Goal: Task Accomplishment & Management: Manage account settings

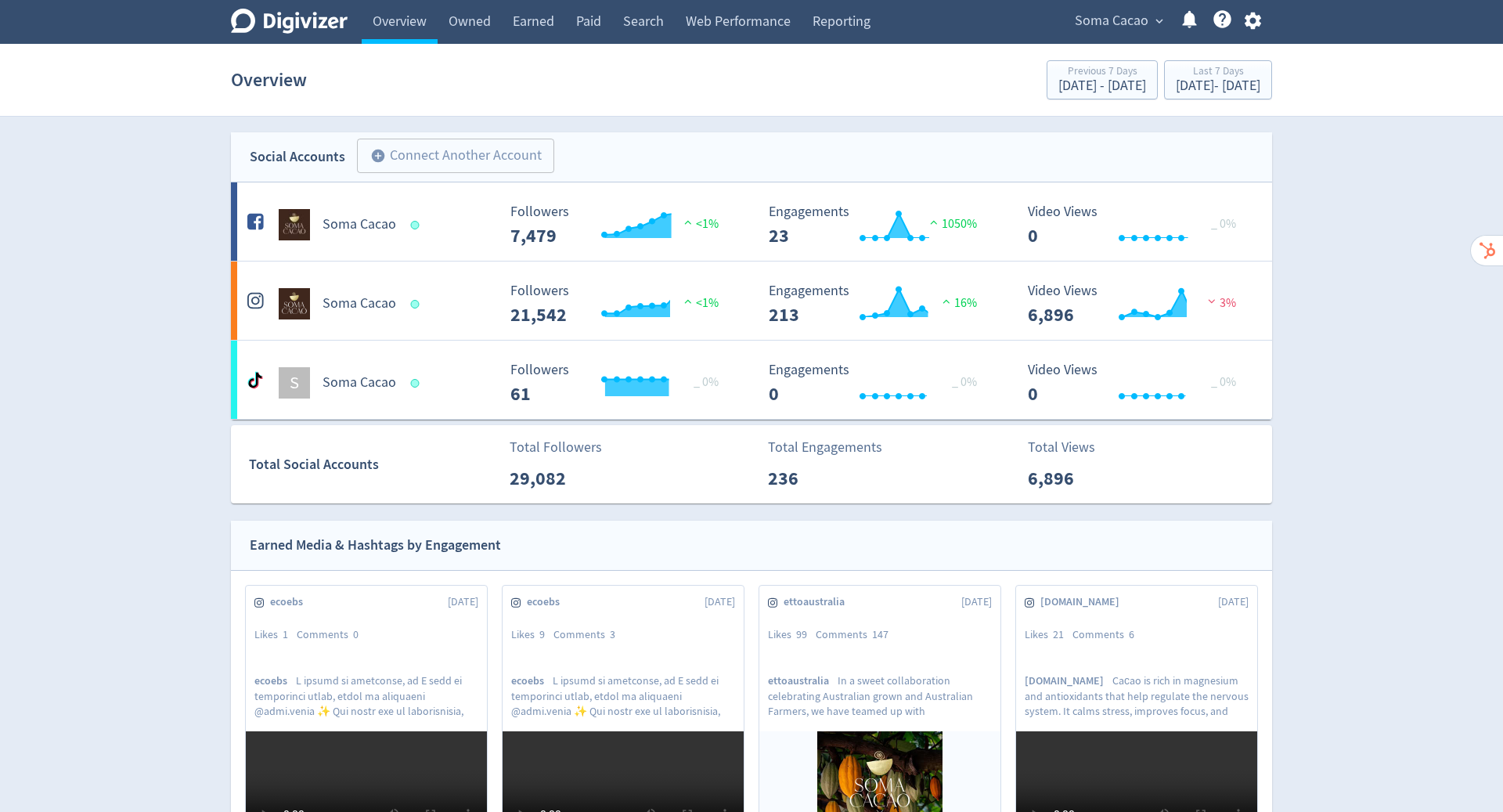
click at [1123, 13] on span "Soma Cacao" at bounding box center [1112, 21] width 74 height 25
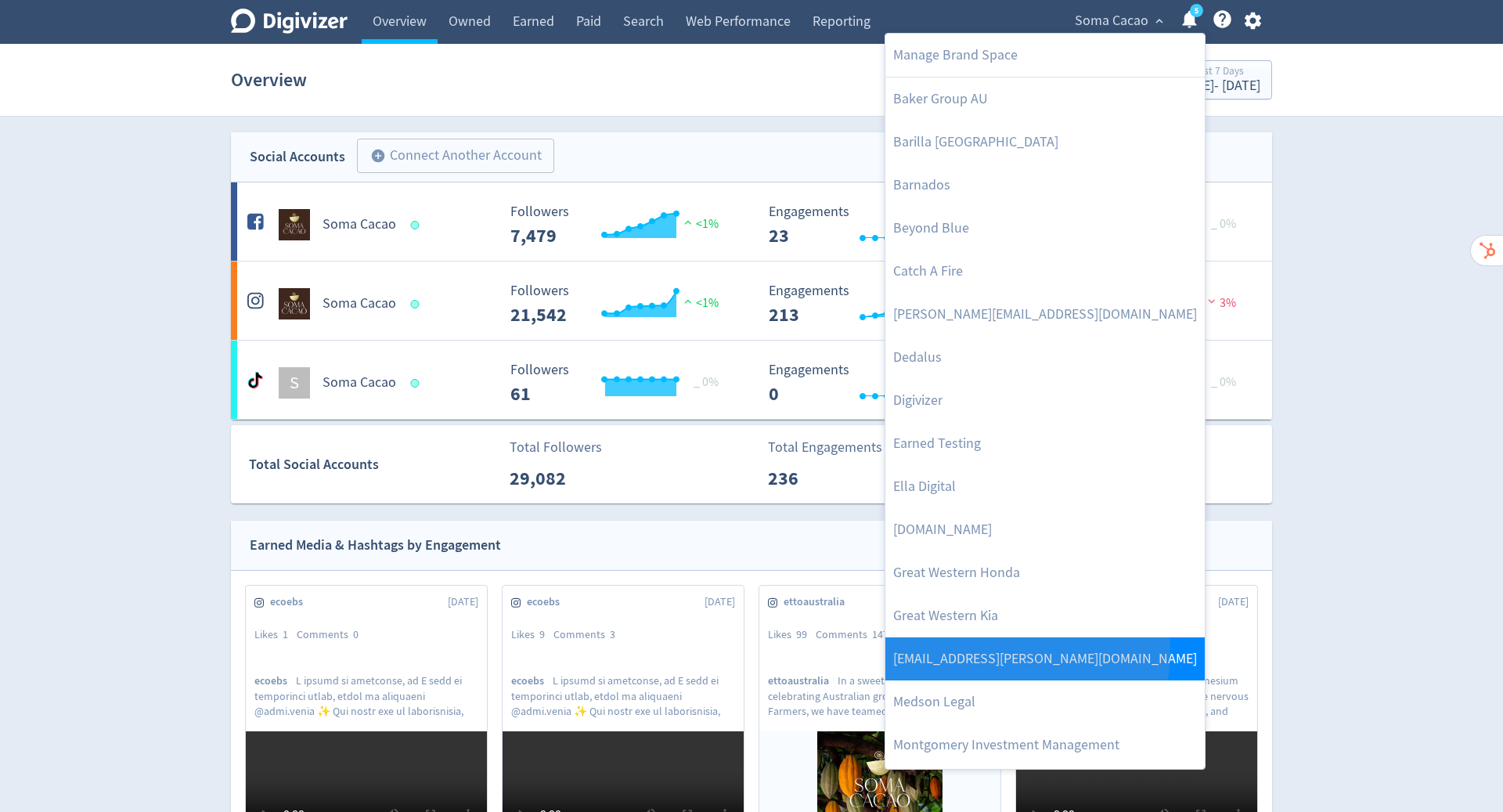
click at [999, 650] on link "[EMAIL_ADDRESS][PERSON_NAME][DOMAIN_NAME]" at bounding box center [1045, 659] width 320 height 43
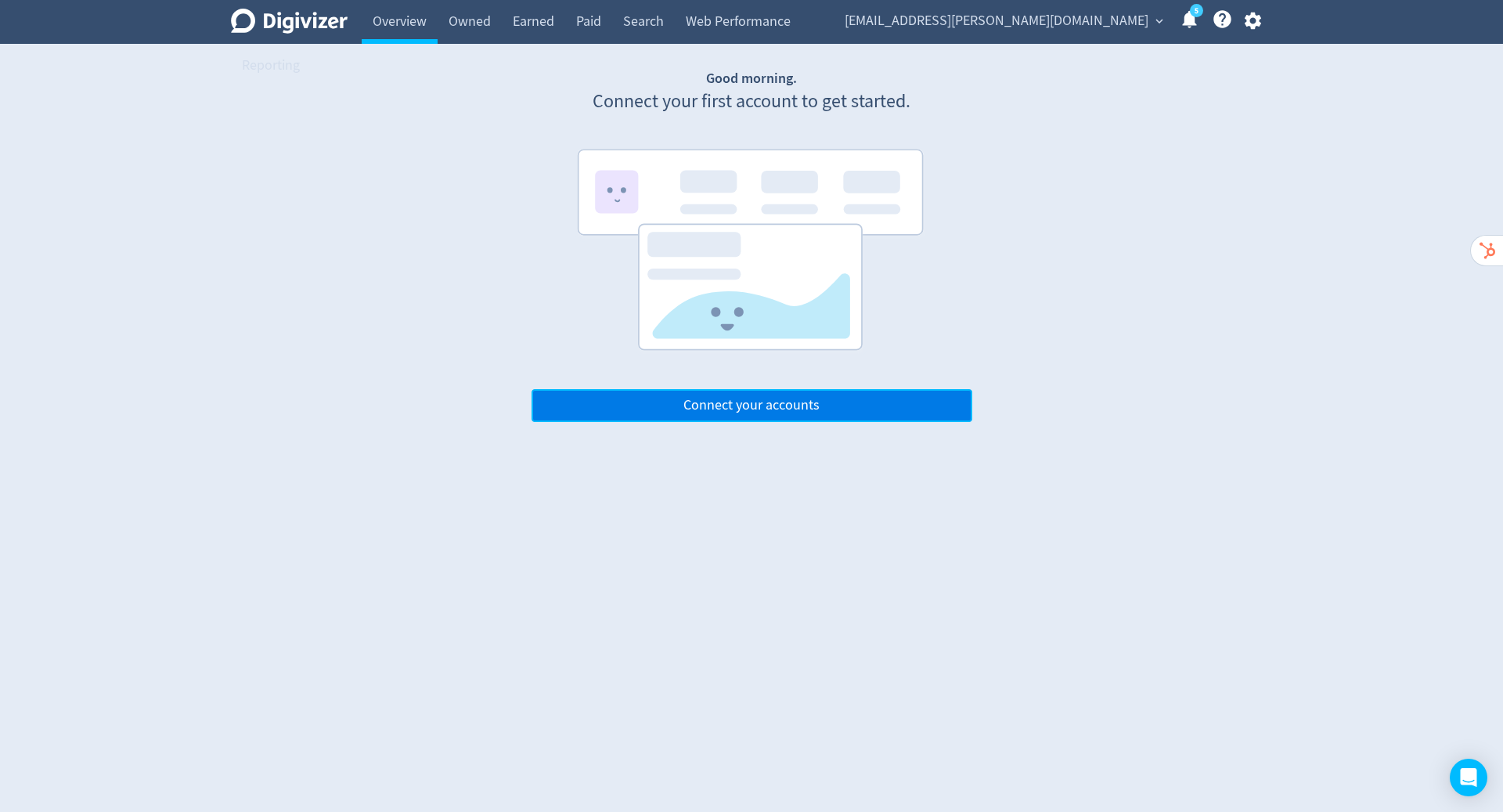
click at [856, 399] on button "Connect your accounts" at bounding box center [752, 406] width 441 height 33
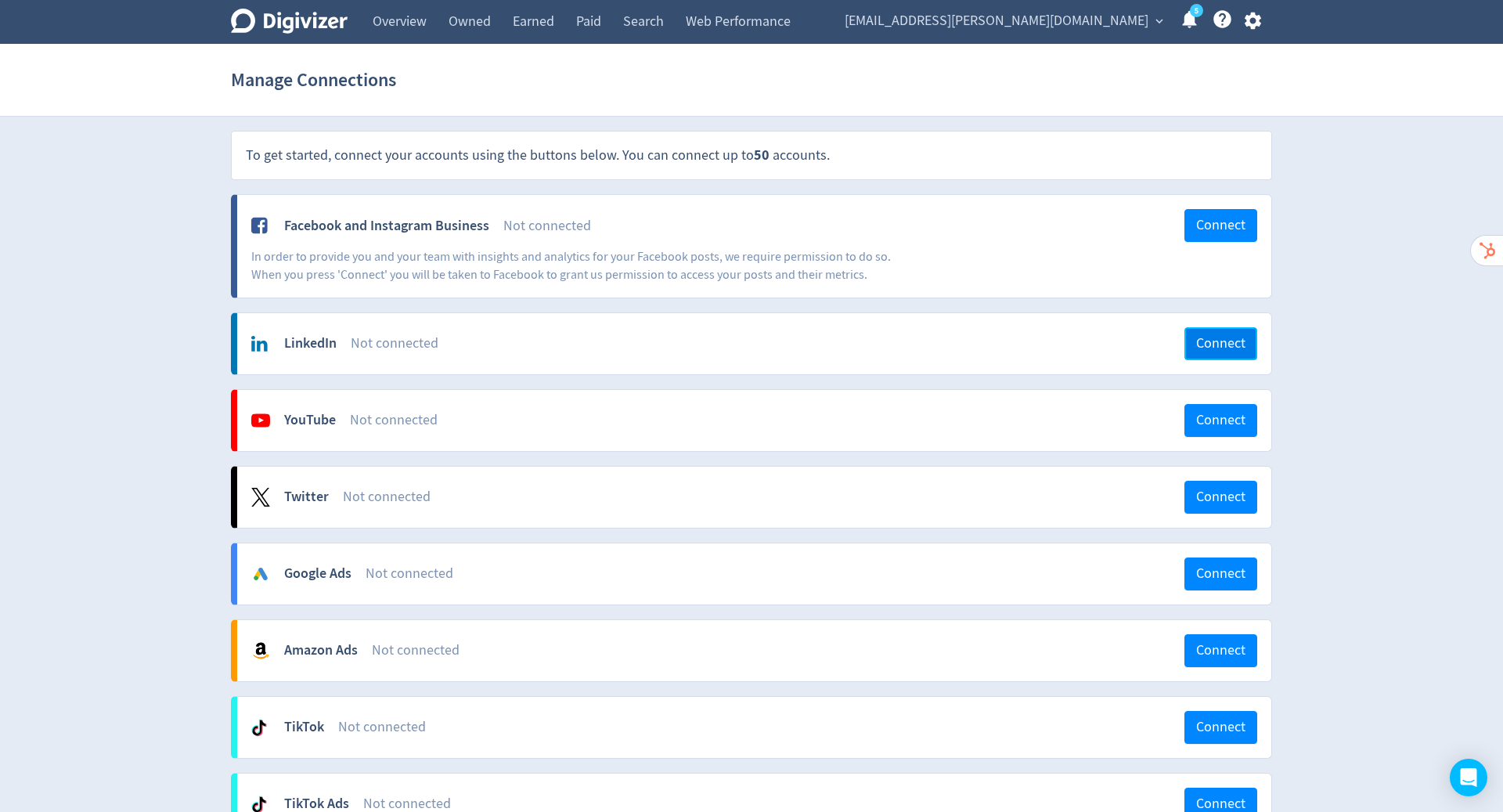
click at [1204, 337] on span "Connect" at bounding box center [1220, 344] width 49 height 14
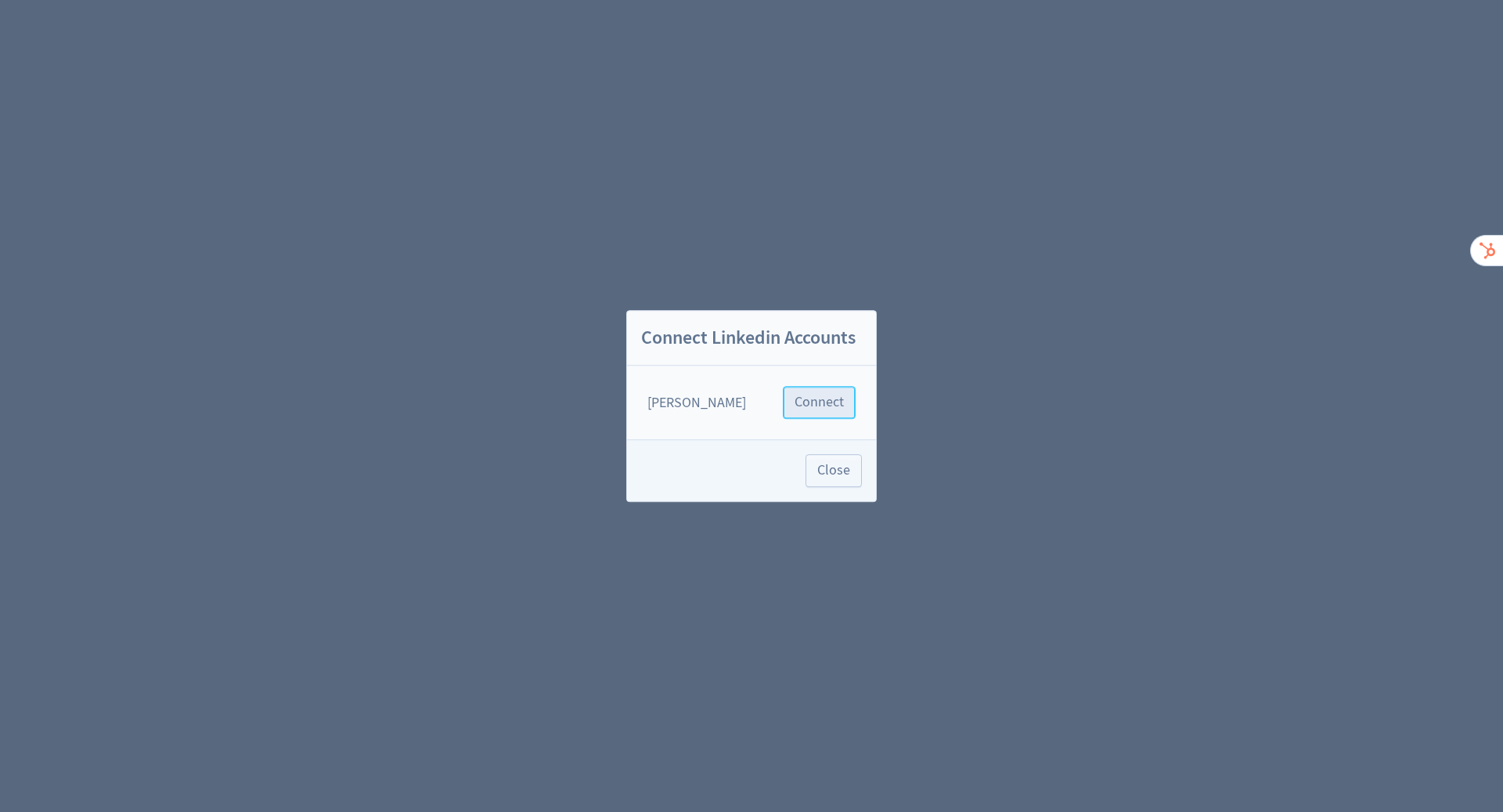
click at [823, 412] on button "Connect" at bounding box center [819, 402] width 73 height 33
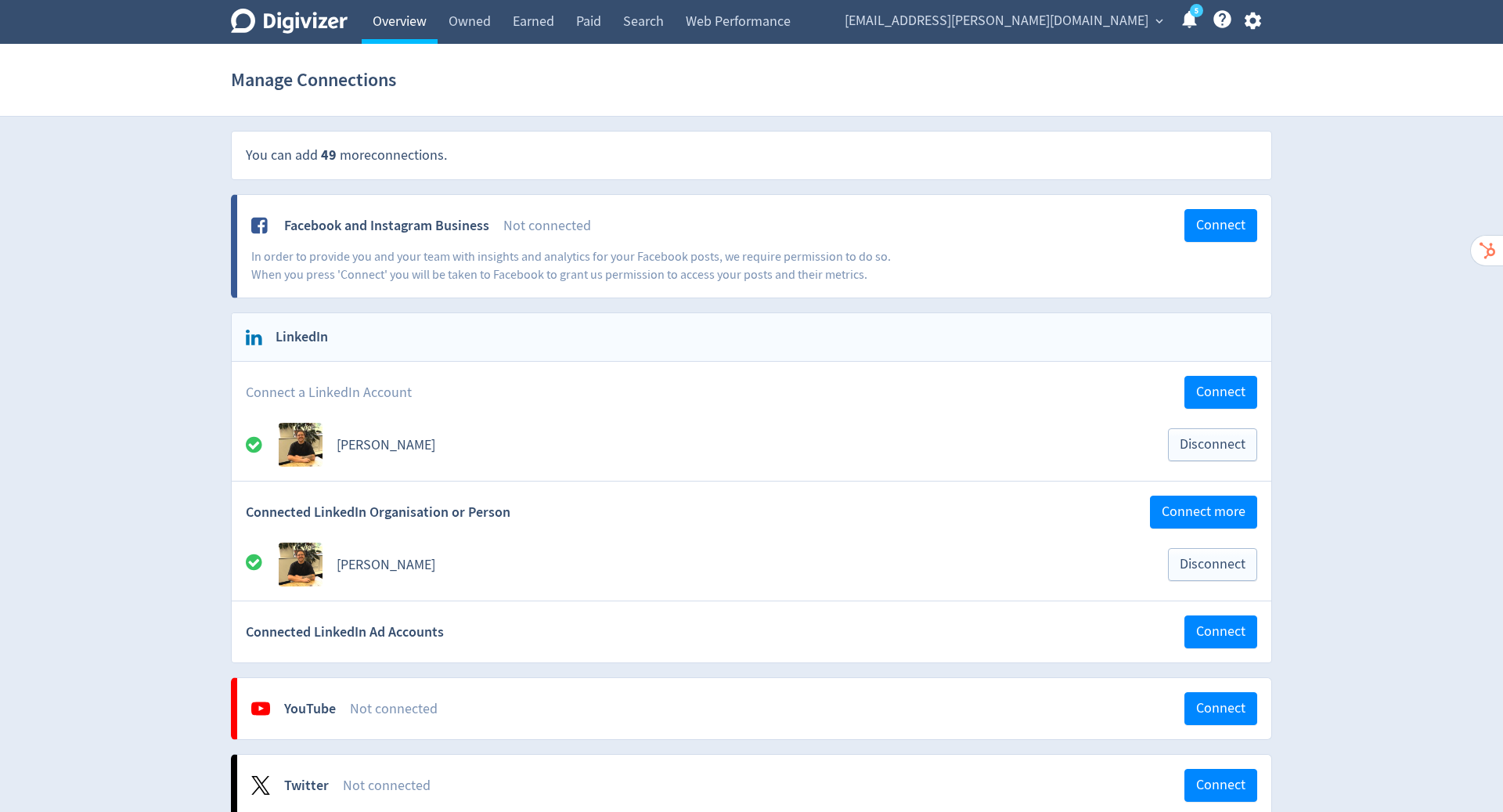
click at [400, 17] on link "Overview" at bounding box center [400, 21] width 76 height 44
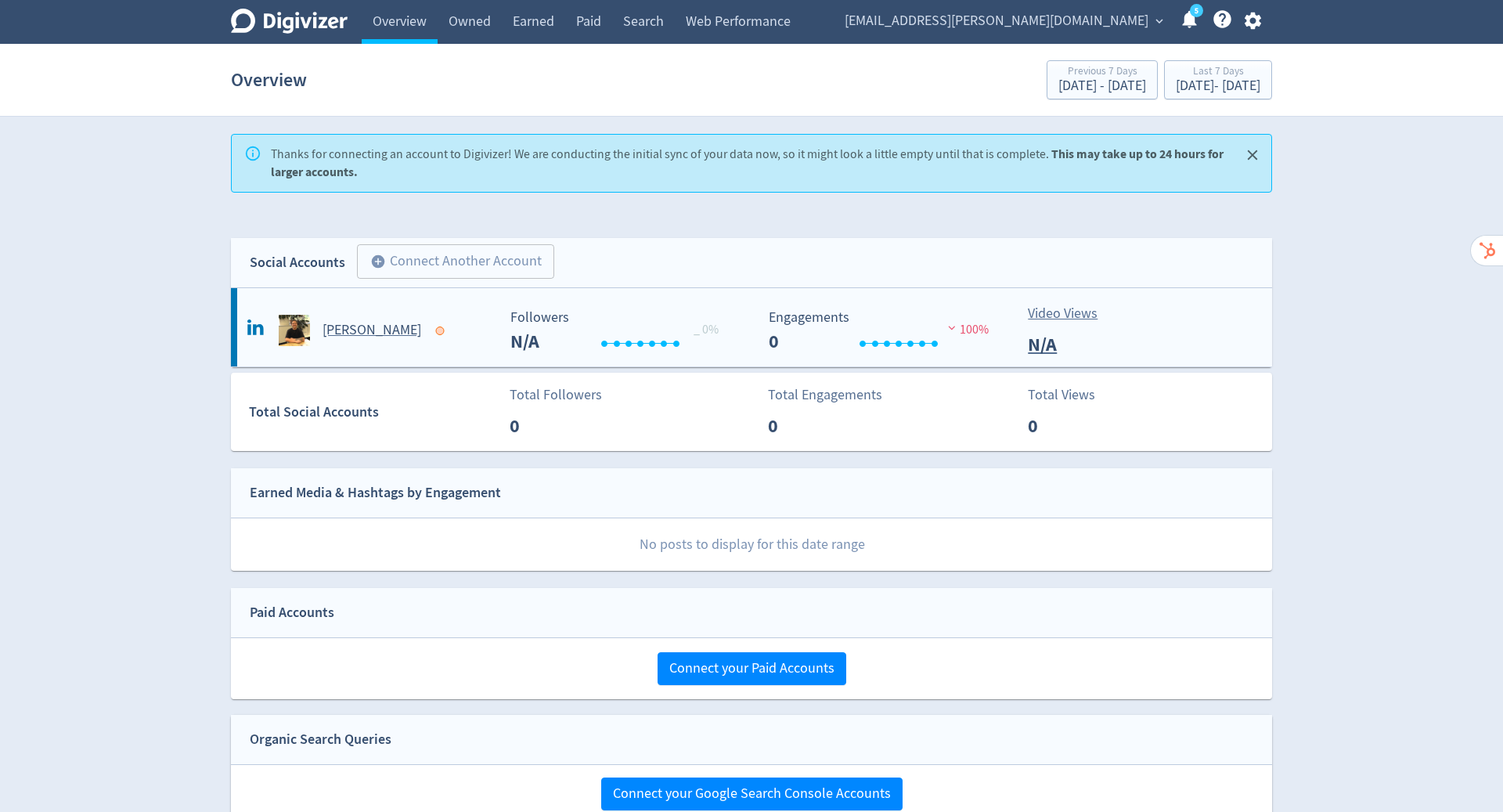
click at [431, 334] on span at bounding box center [443, 330] width 22 height 15
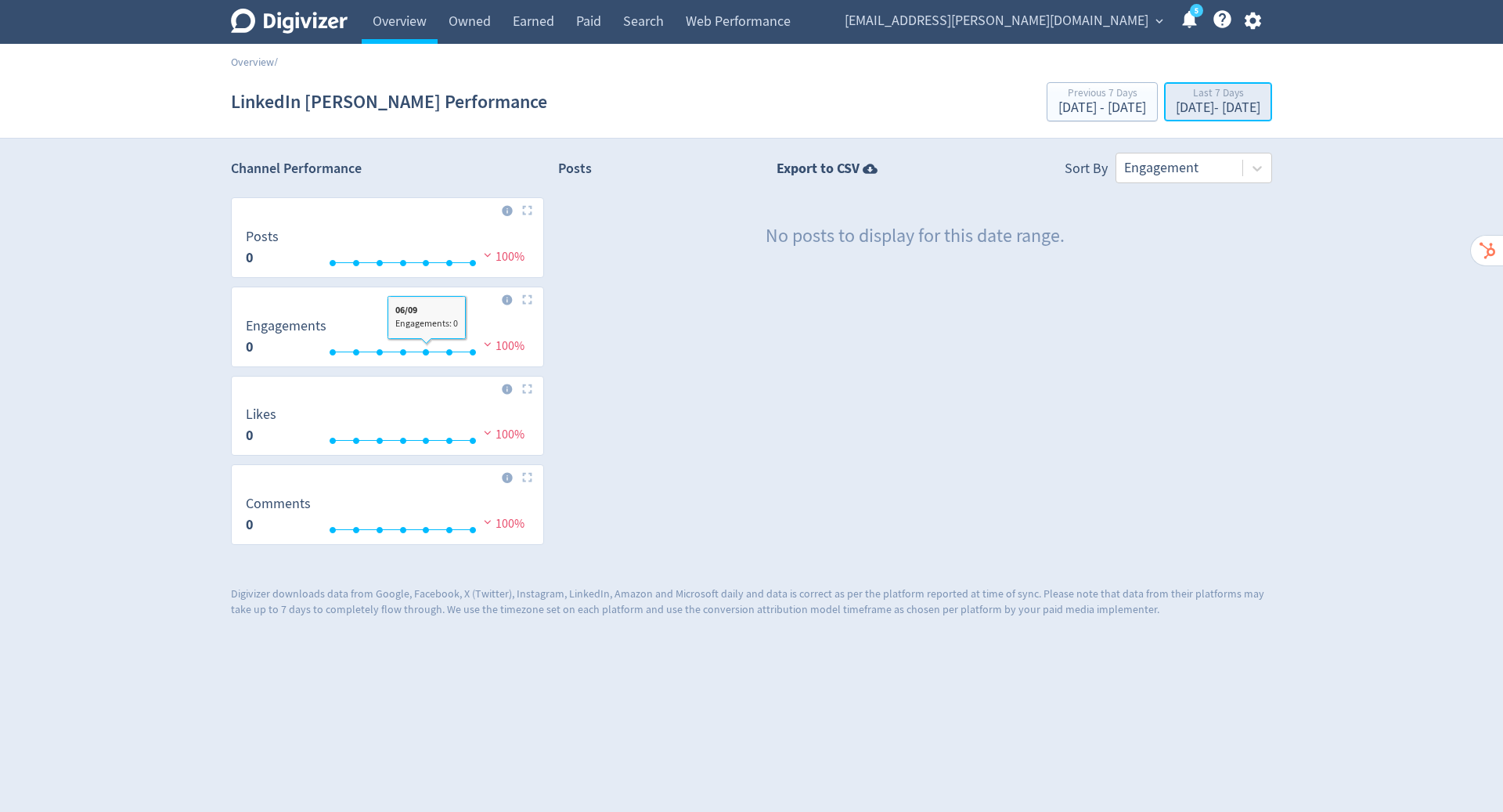
click at [1222, 91] on div "Last 7 Days" at bounding box center [1218, 94] width 84 height 13
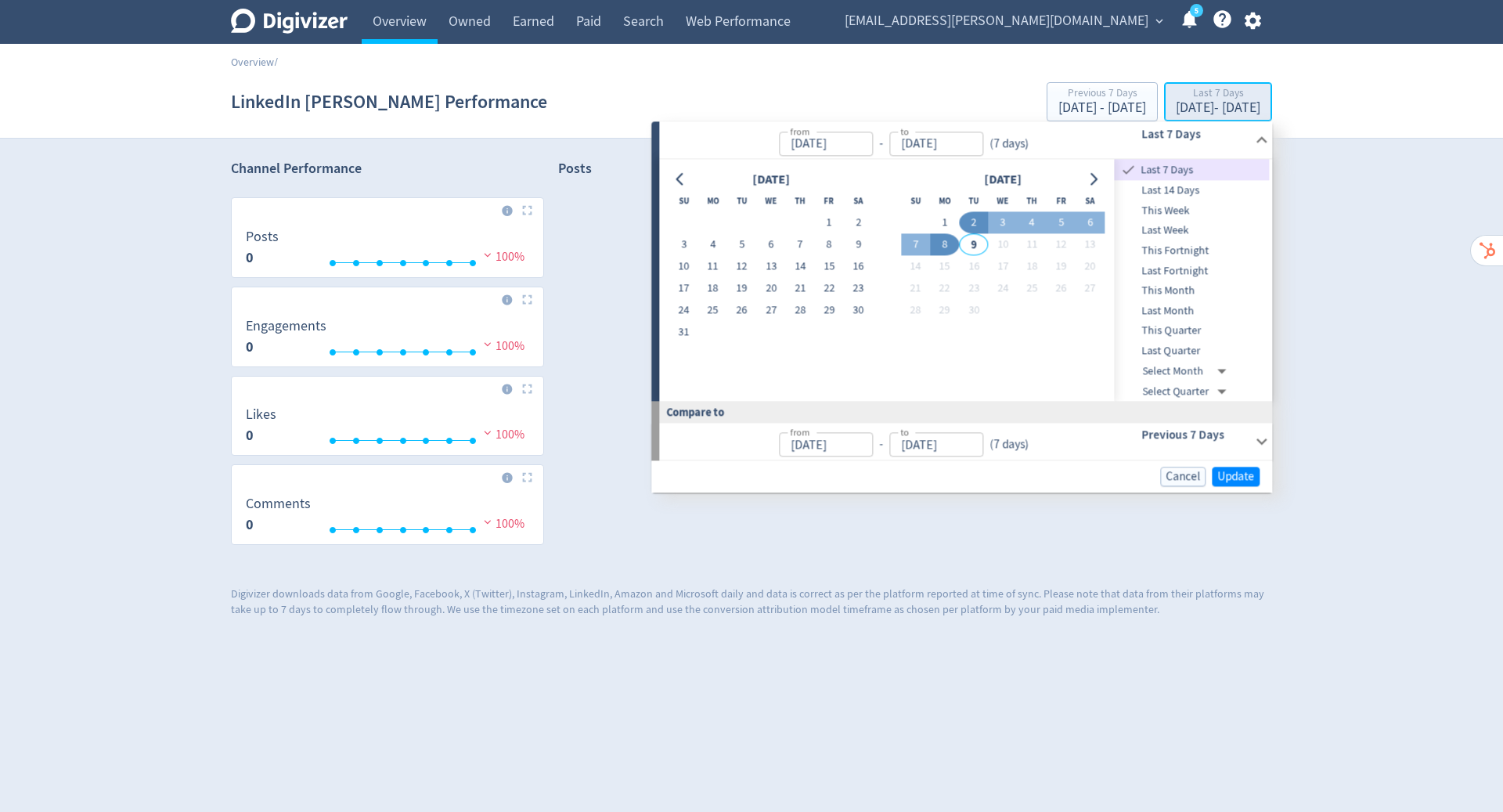
type input "Sep 02, 2025"
type input "Sep 08, 2025"
type input "[DATE]"
type input "Sep 01, 2025"
click at [824, 226] on button "1" at bounding box center [829, 223] width 29 height 22
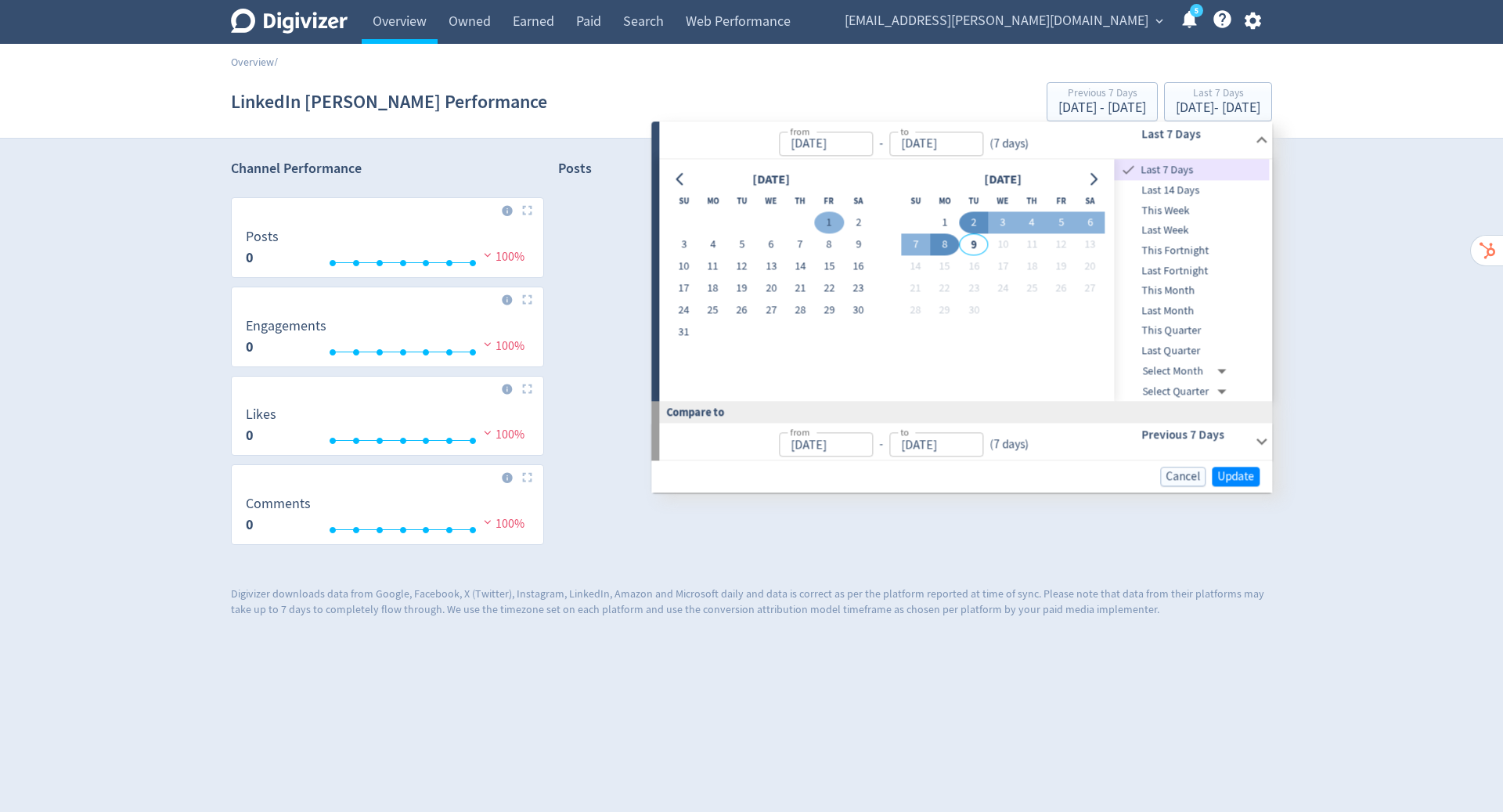
type input "Aug 01, 2025"
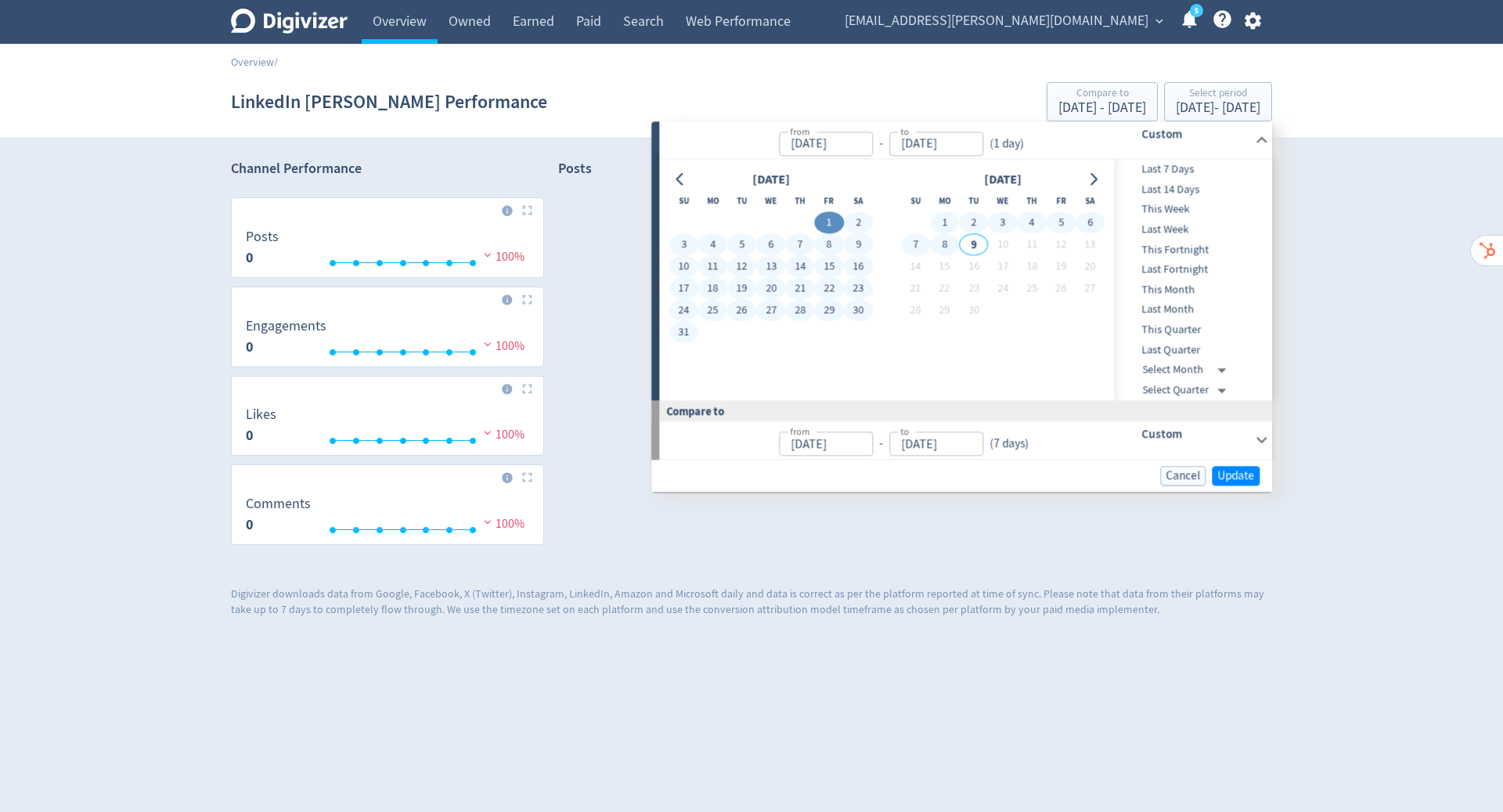
click at [949, 241] on button "8" at bounding box center [944, 245] width 29 height 22
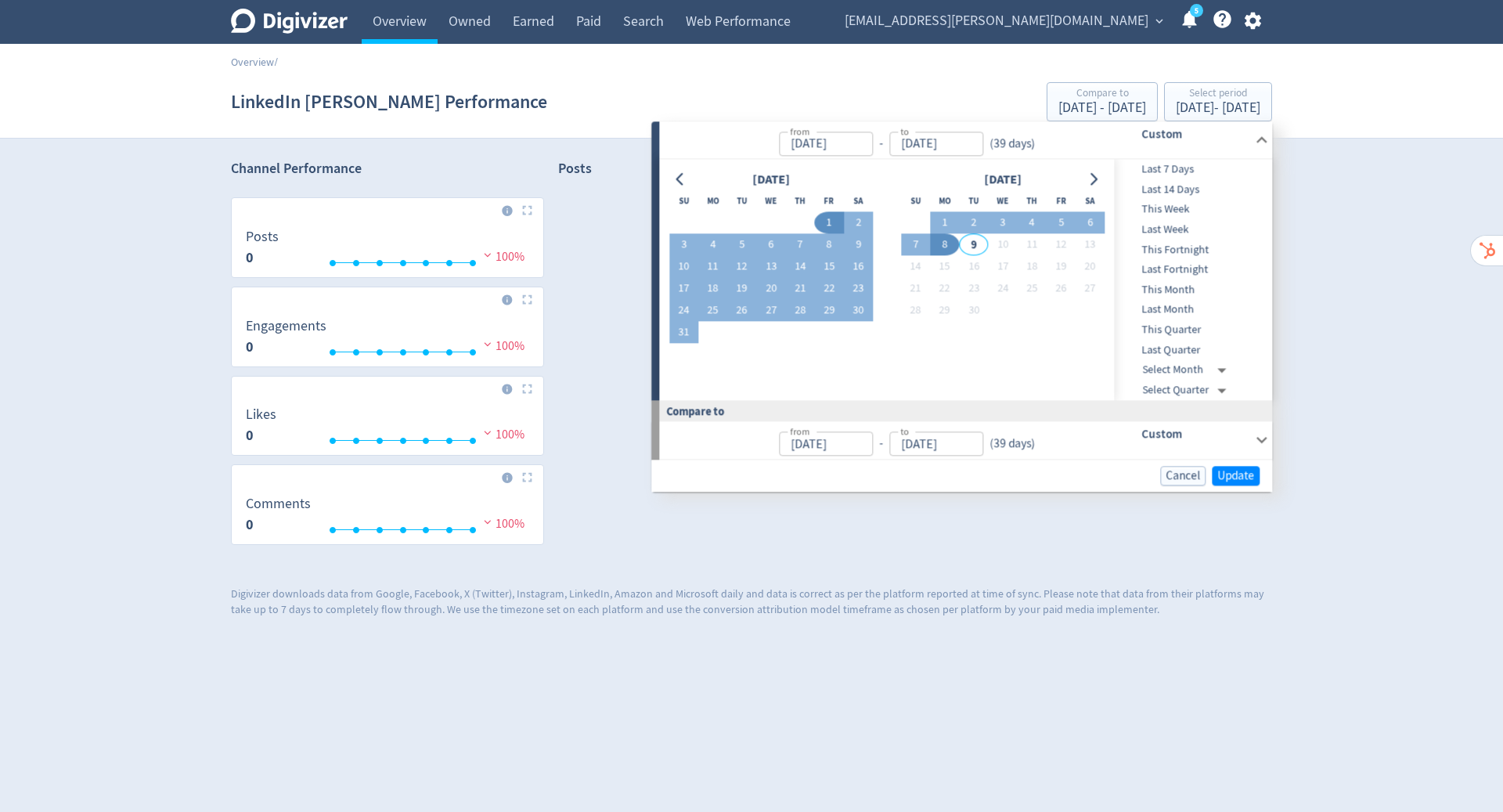
type input "Sep 08, 2025"
type input "Jun 23, 2025"
type input "Jul 31, 2025"
click at [1228, 470] on span "Update" at bounding box center [1236, 476] width 37 height 12
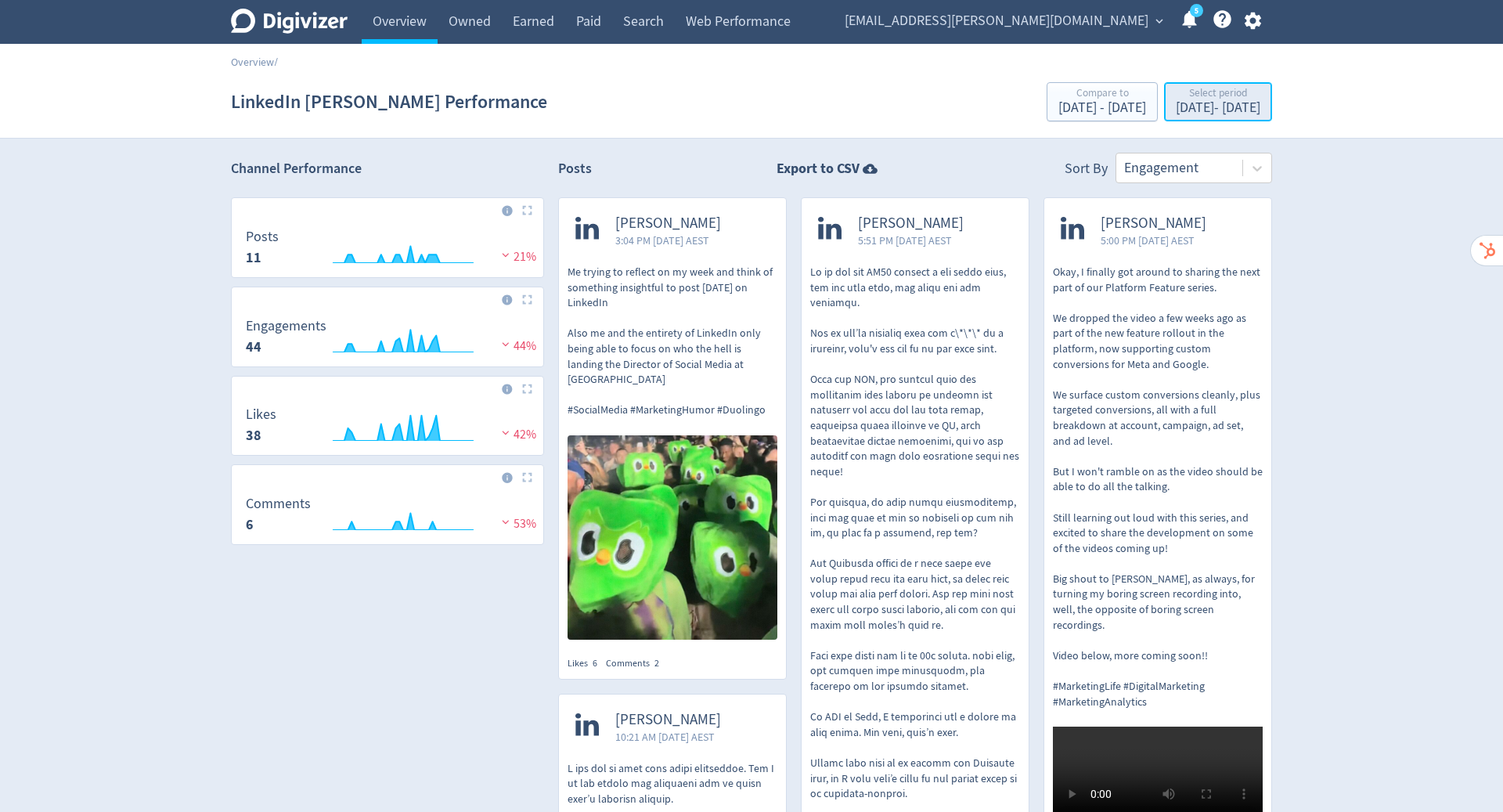
click at [1176, 117] on div "Select period Aug 1, 2025 - Sep 8, 2025" at bounding box center [1218, 102] width 99 height 32
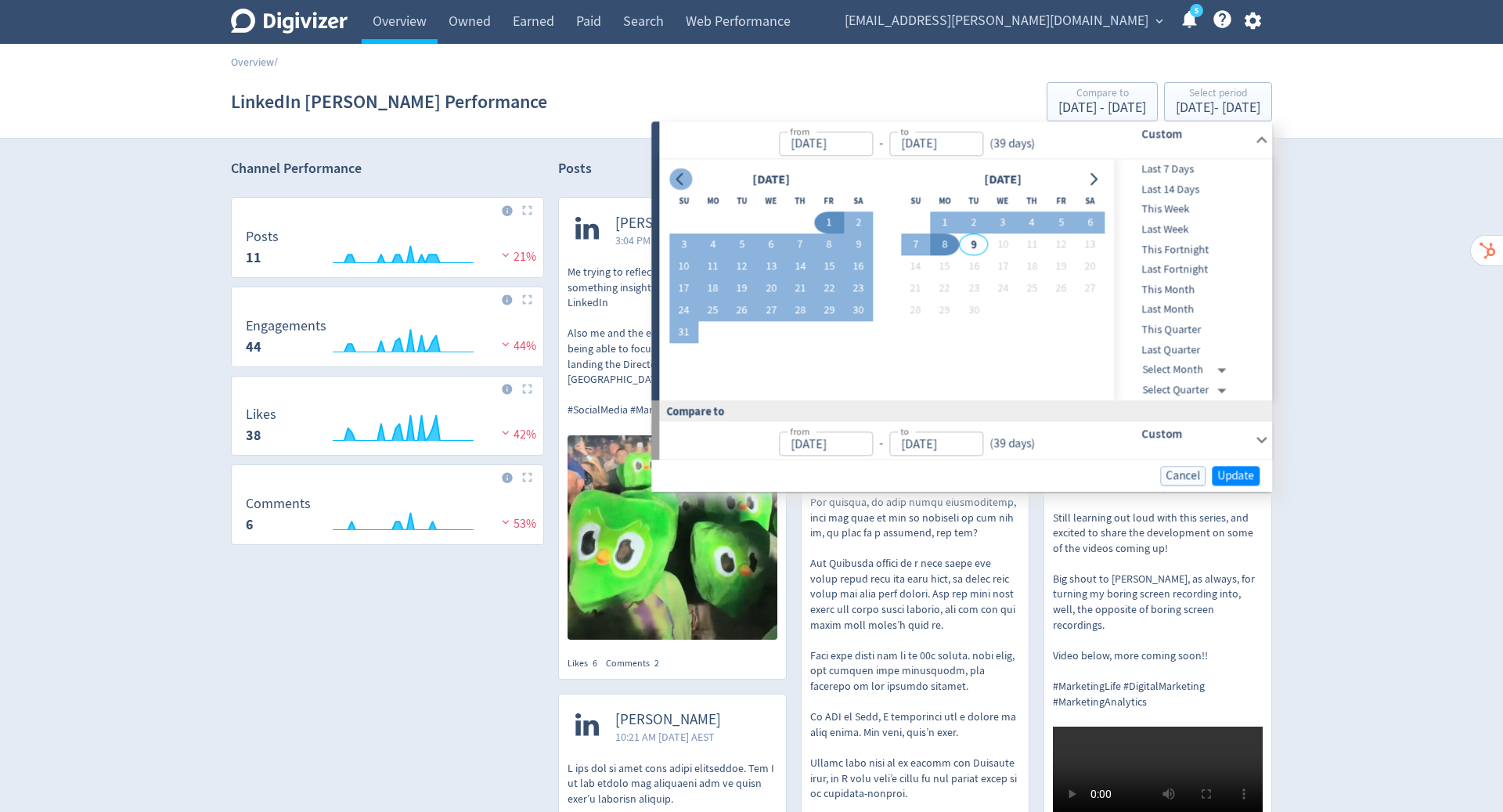
click at [683, 172] on button "Go to previous month" at bounding box center [681, 180] width 22 height 22
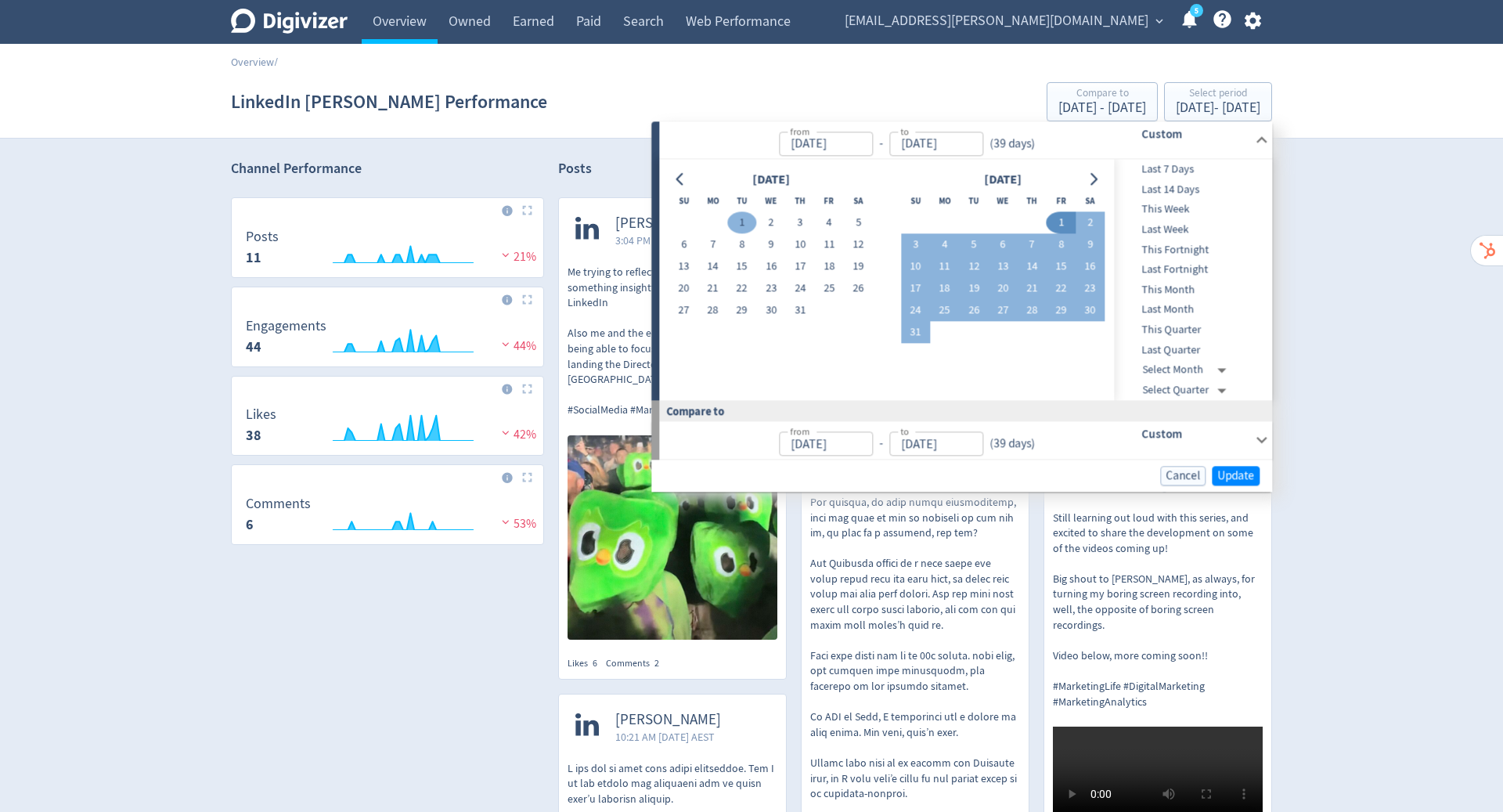
click at [736, 216] on button "1" at bounding box center [742, 223] width 29 height 22
type input "Jul 01, 2025"
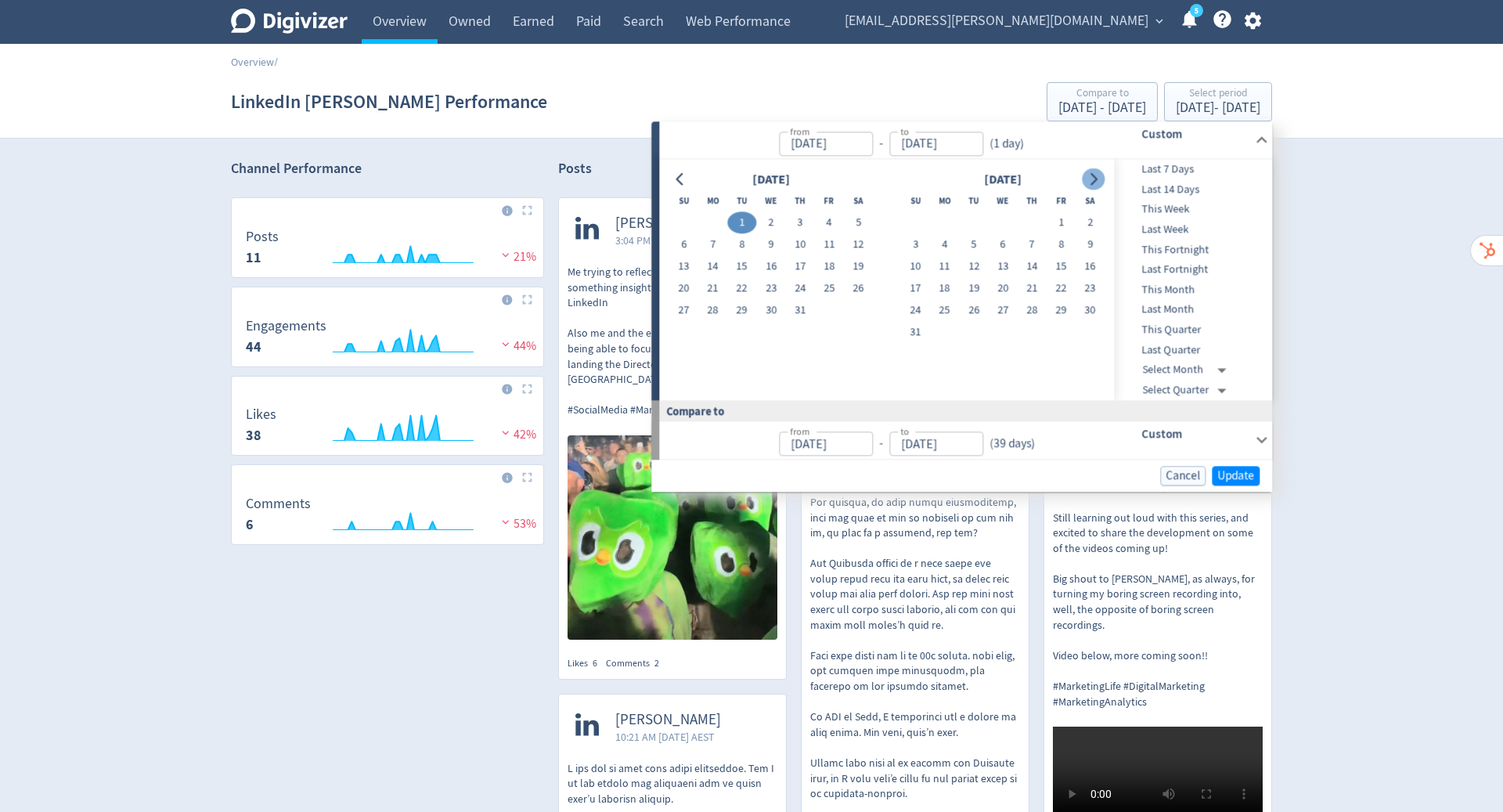
click at [1092, 171] on button "Go to next month" at bounding box center [1093, 180] width 22 height 22
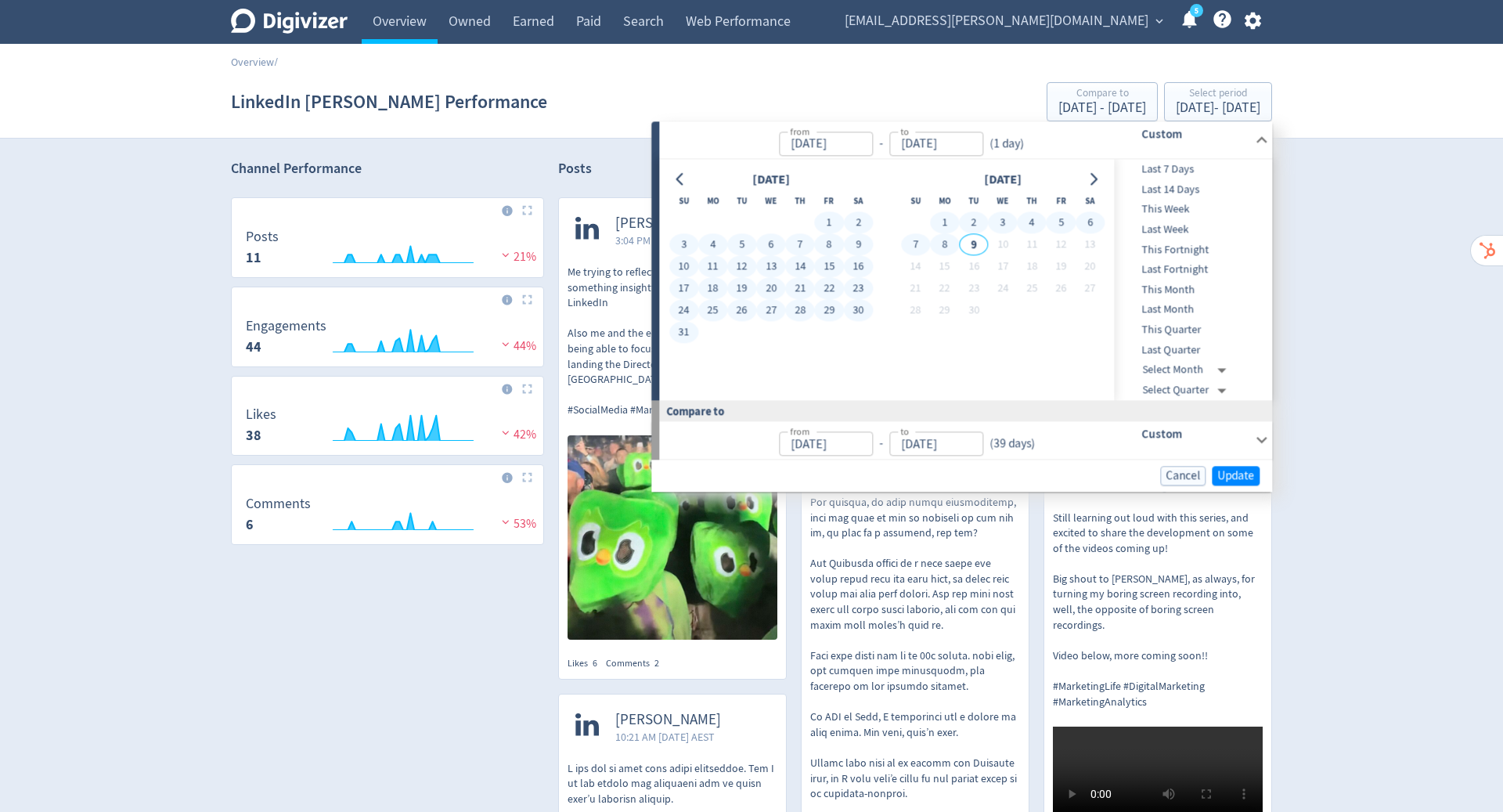
click at [950, 241] on button "8" at bounding box center [944, 245] width 29 height 22
type input "Sep 08, 2025"
type input "Apr 22, 2025"
type input "Jun 30, 2025"
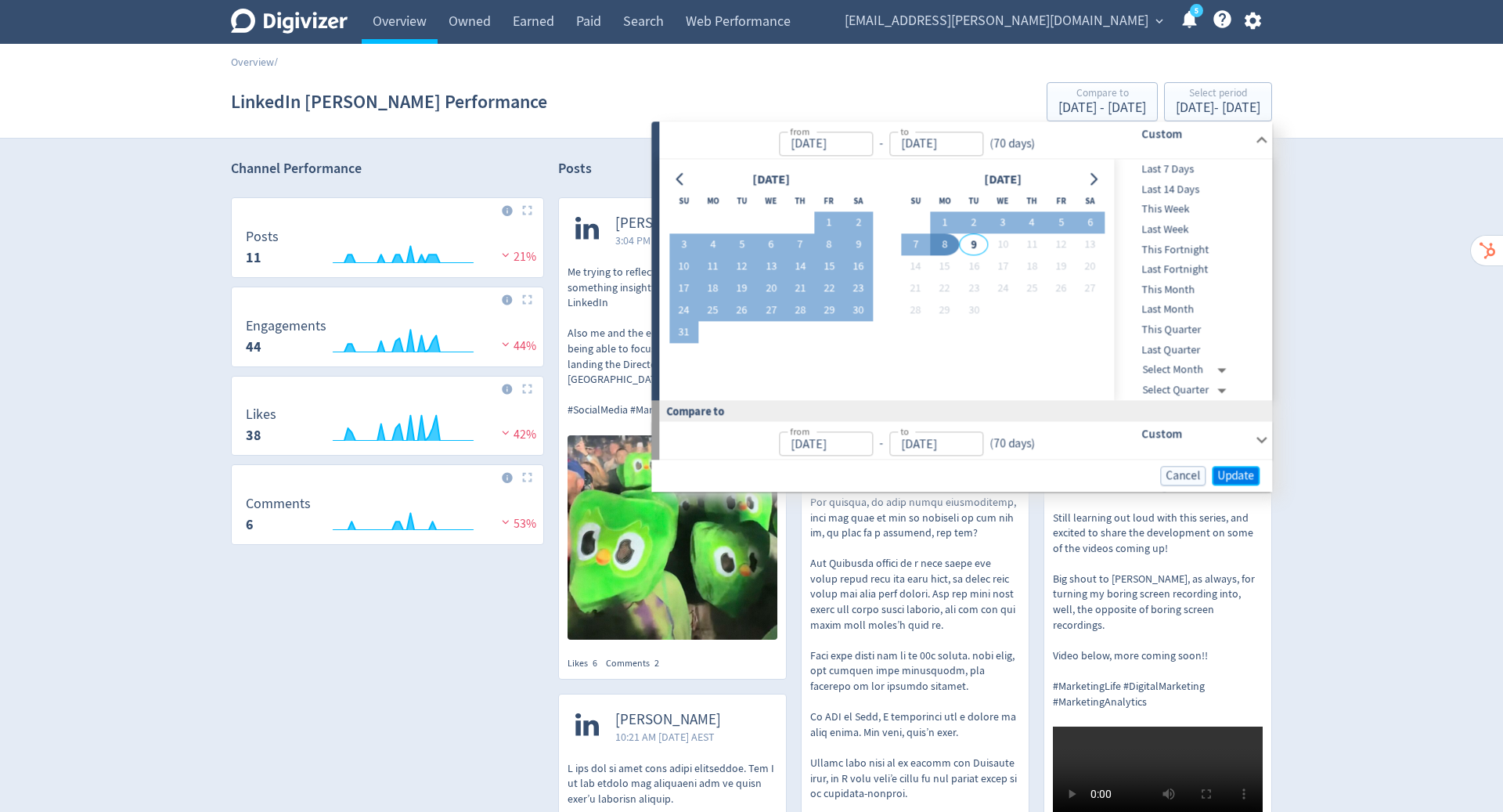
click at [1239, 470] on span "Update" at bounding box center [1236, 476] width 37 height 12
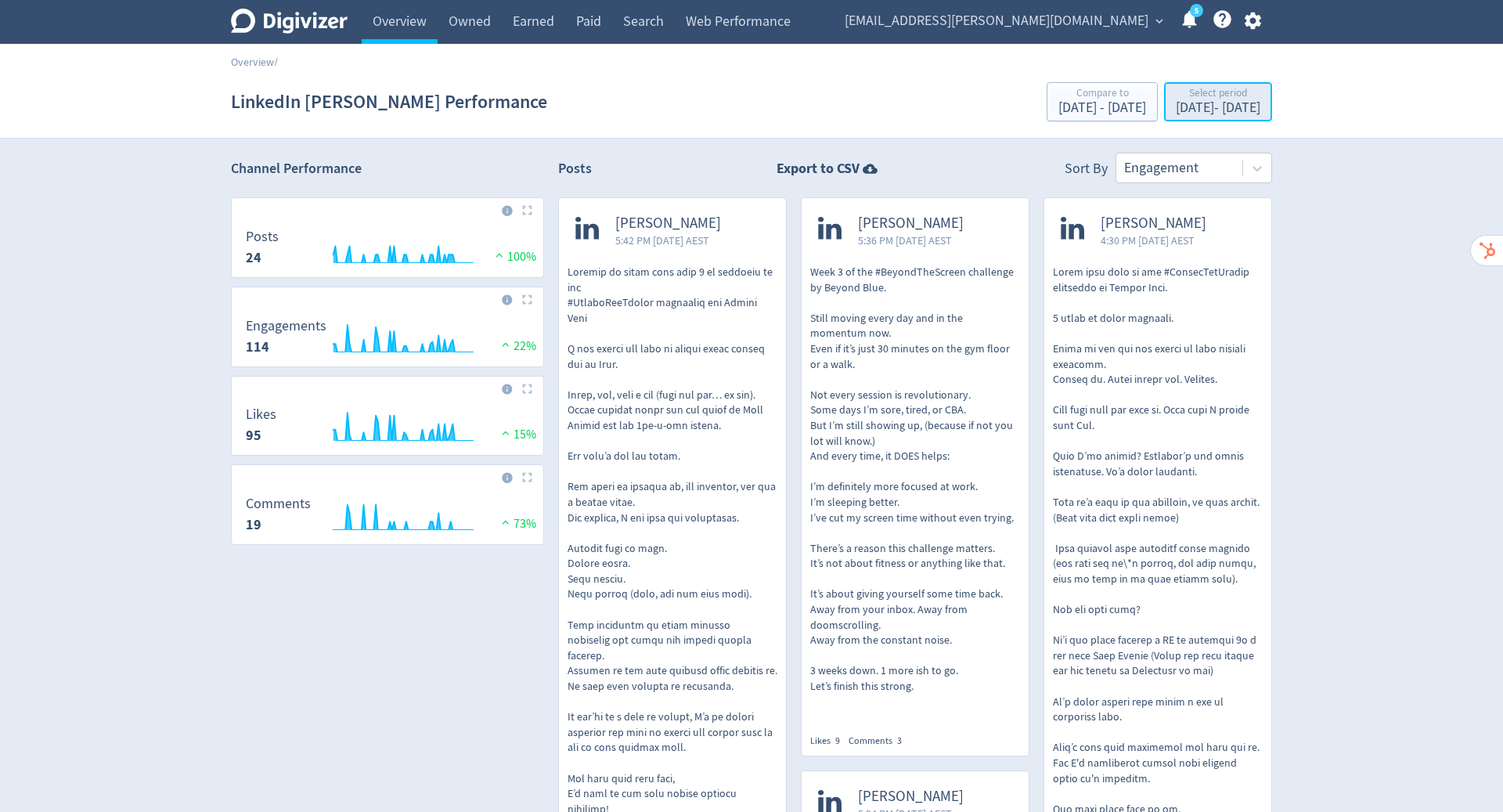
click at [1189, 96] on div "Select period" at bounding box center [1218, 94] width 84 height 13
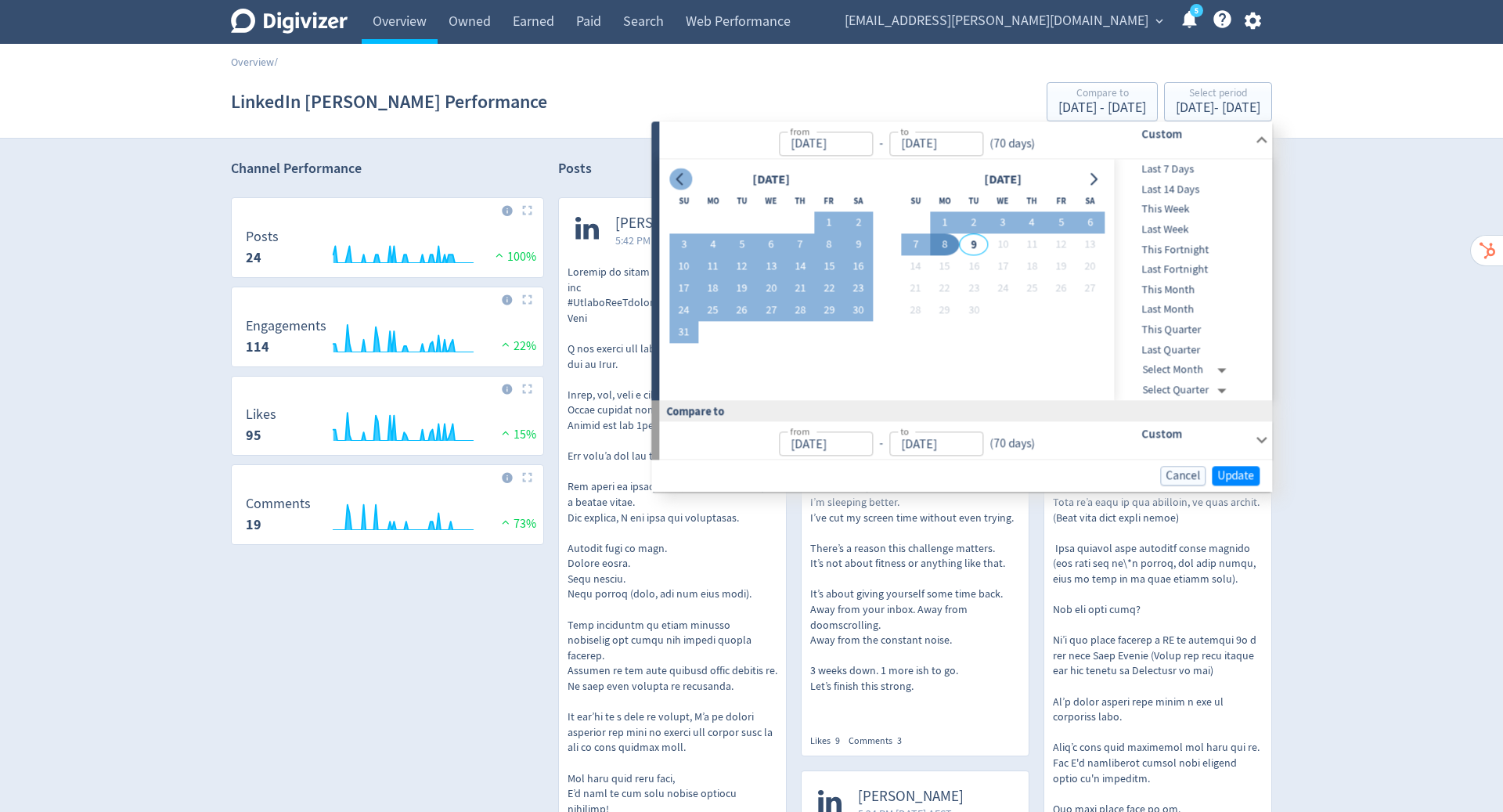
click at [681, 170] on button "Go to previous month" at bounding box center [681, 180] width 22 height 22
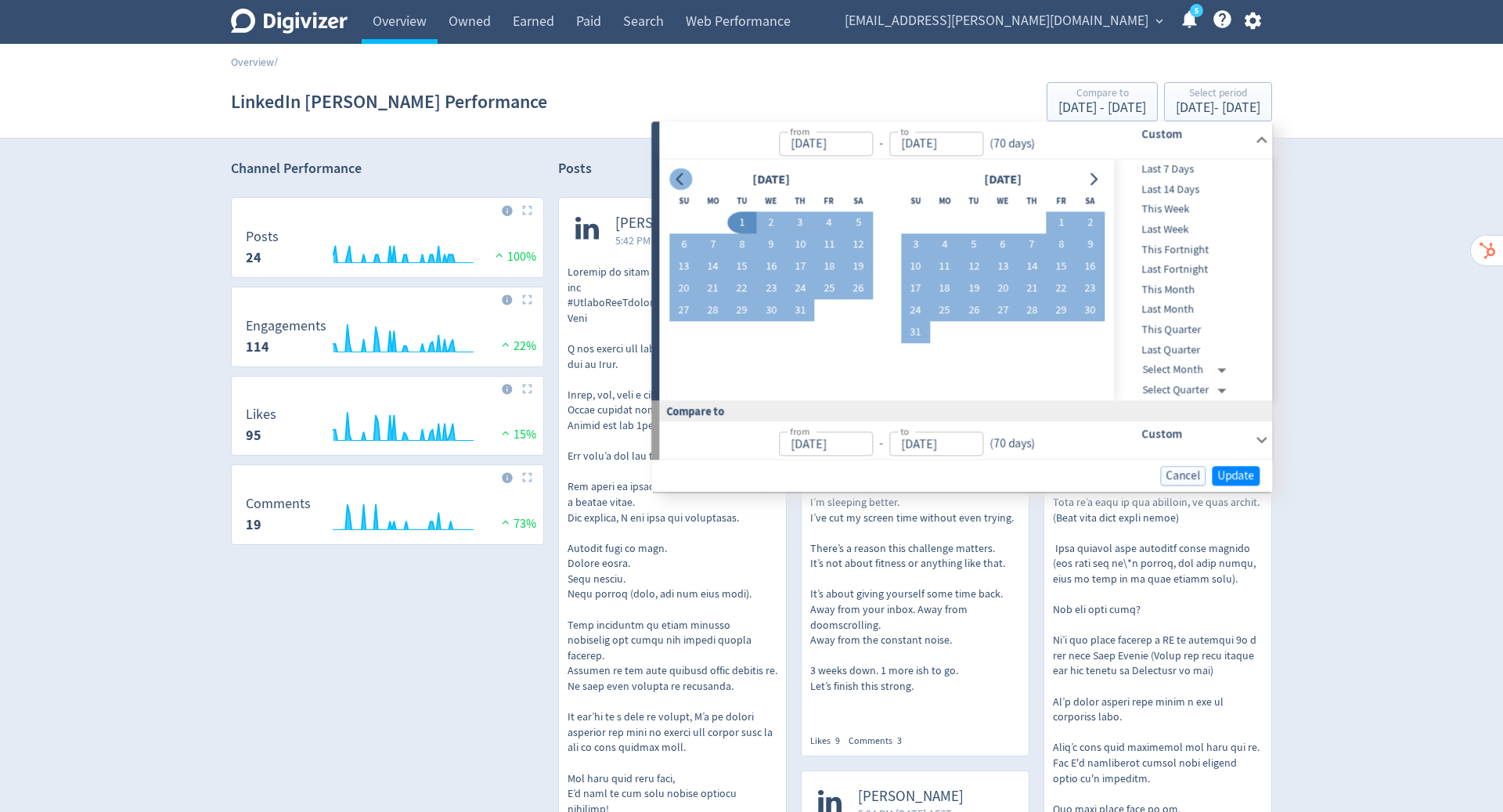
click at [676, 178] on icon "Go to previous month" at bounding box center [680, 179] width 13 height 13
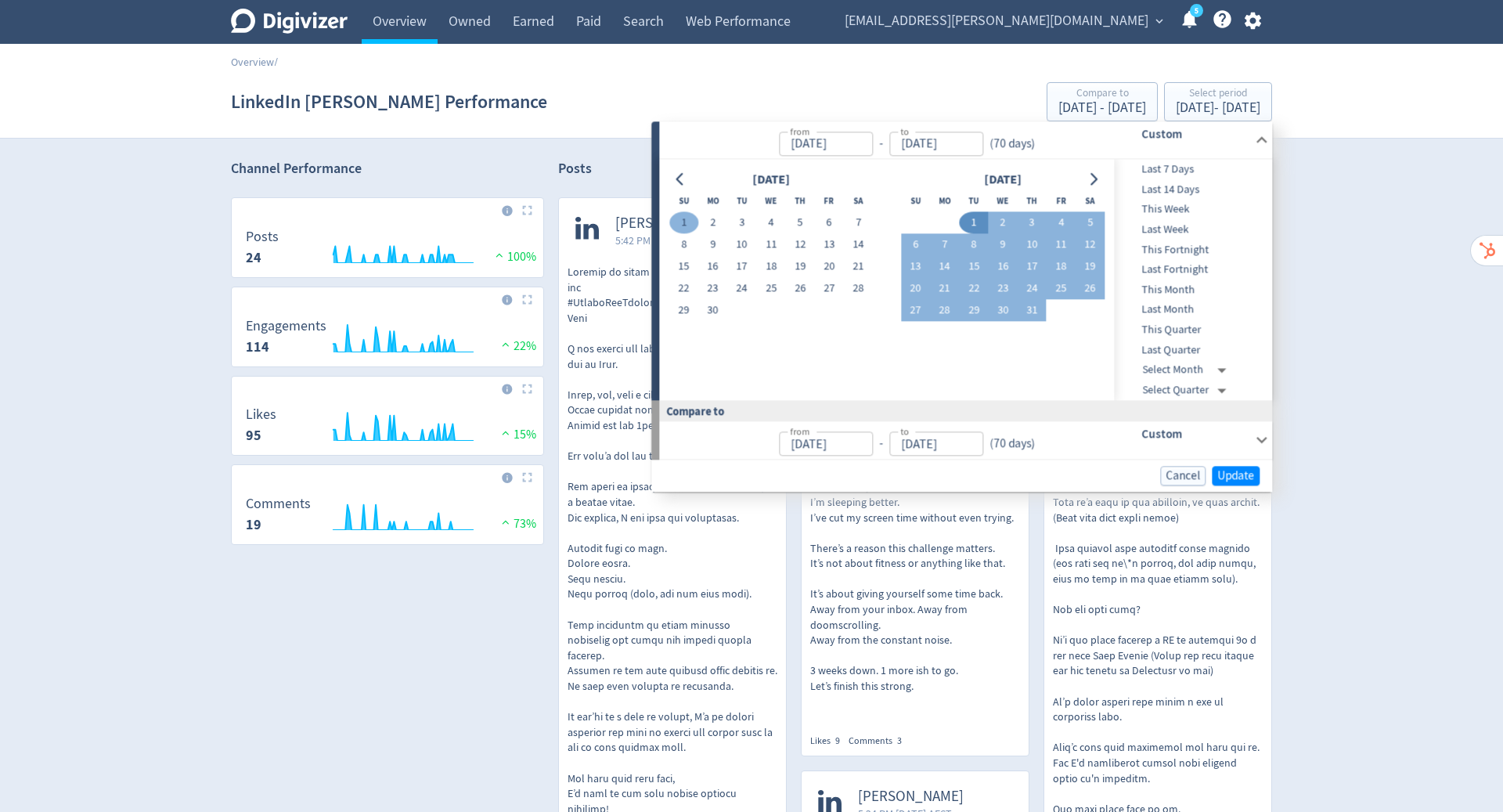
click at [687, 216] on button "1" at bounding box center [684, 223] width 29 height 22
type input "Jun 01, 2025"
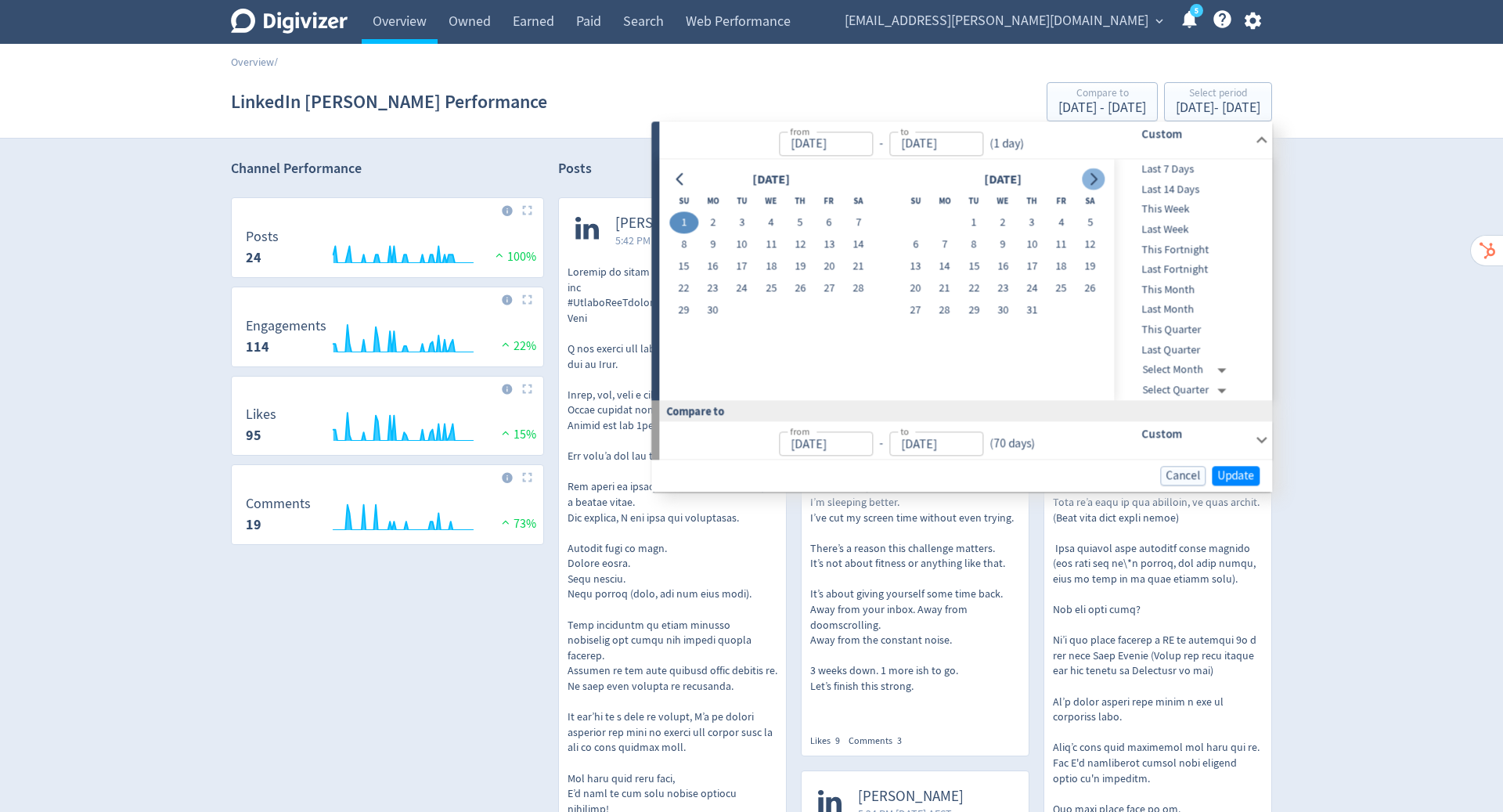
click at [1093, 174] on icon "Go to next month" at bounding box center [1094, 179] width 7 height 13
click at [718, 241] on button "8" at bounding box center [713, 245] width 29 height 22
type input "Sep 08, 2025"
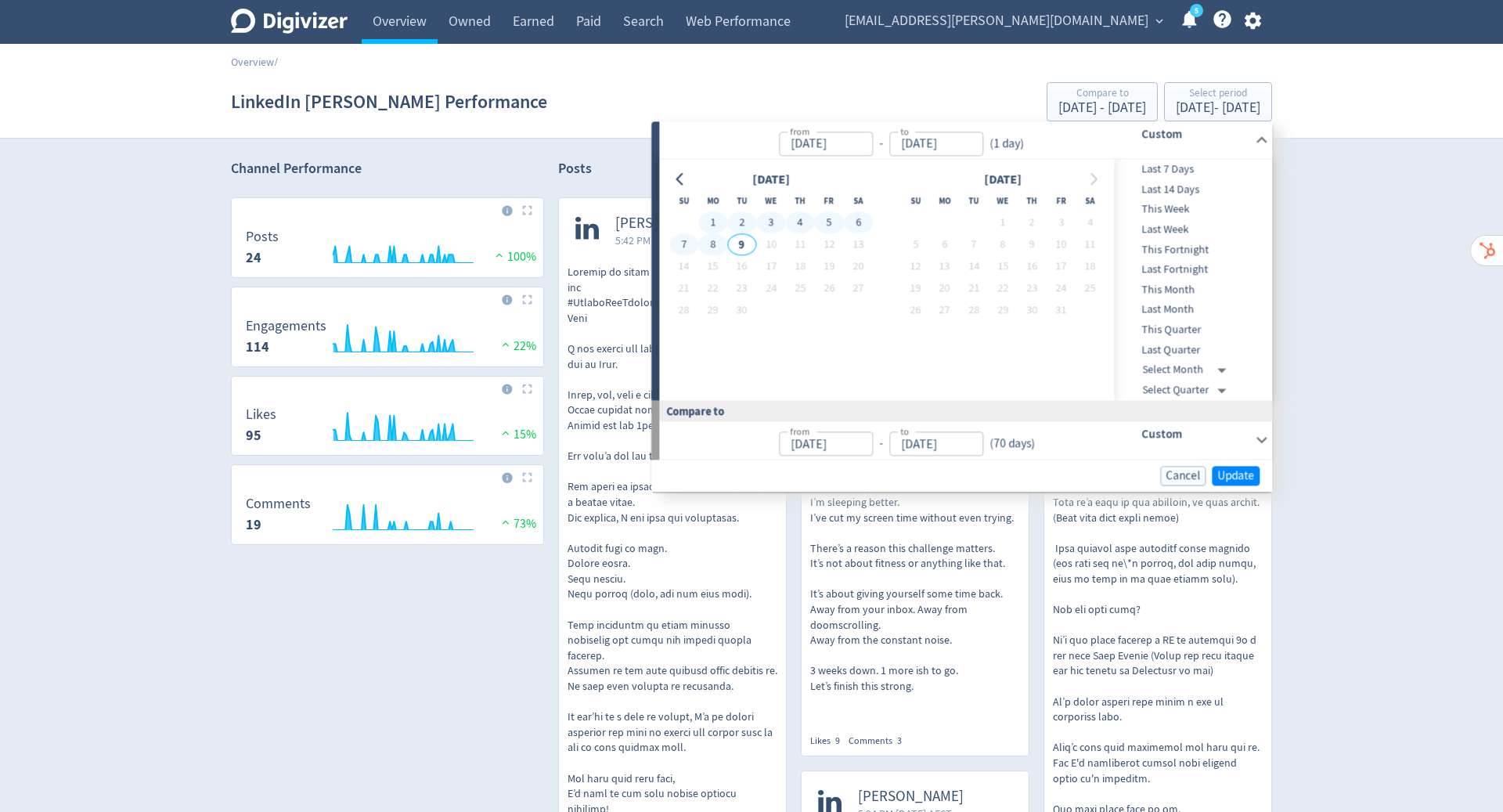
type input "Feb 21, 2025"
type input "May 31, 2025"
click at [1232, 477] on span "Update" at bounding box center [1236, 476] width 37 height 12
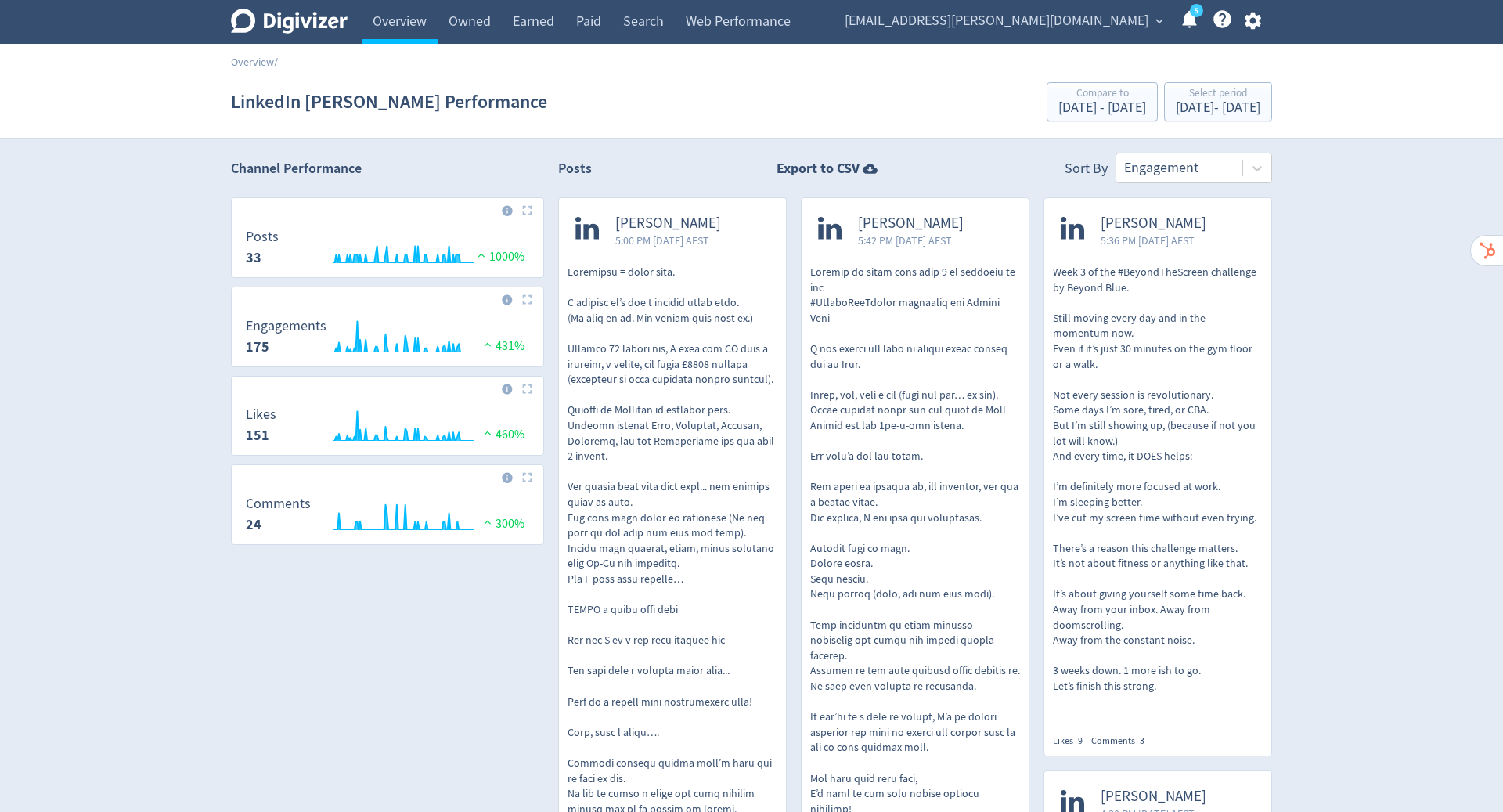
click at [299, 20] on icon "Digivizer Logo" at bounding box center [290, 21] width 117 height 25
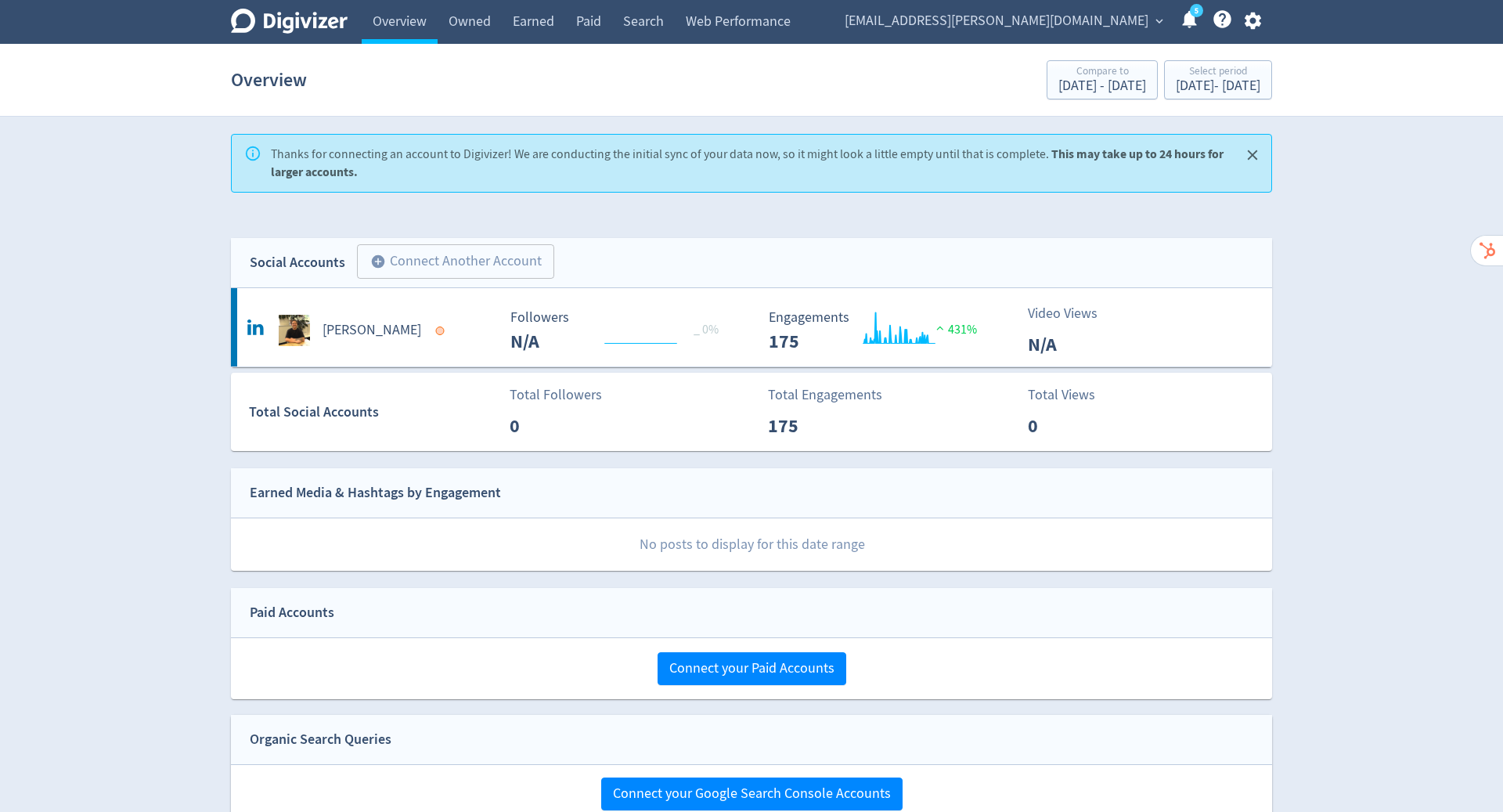
click at [317, 24] on icon "Digivizer Logo" at bounding box center [290, 21] width 117 height 25
